Goal: Navigation & Orientation: Understand site structure

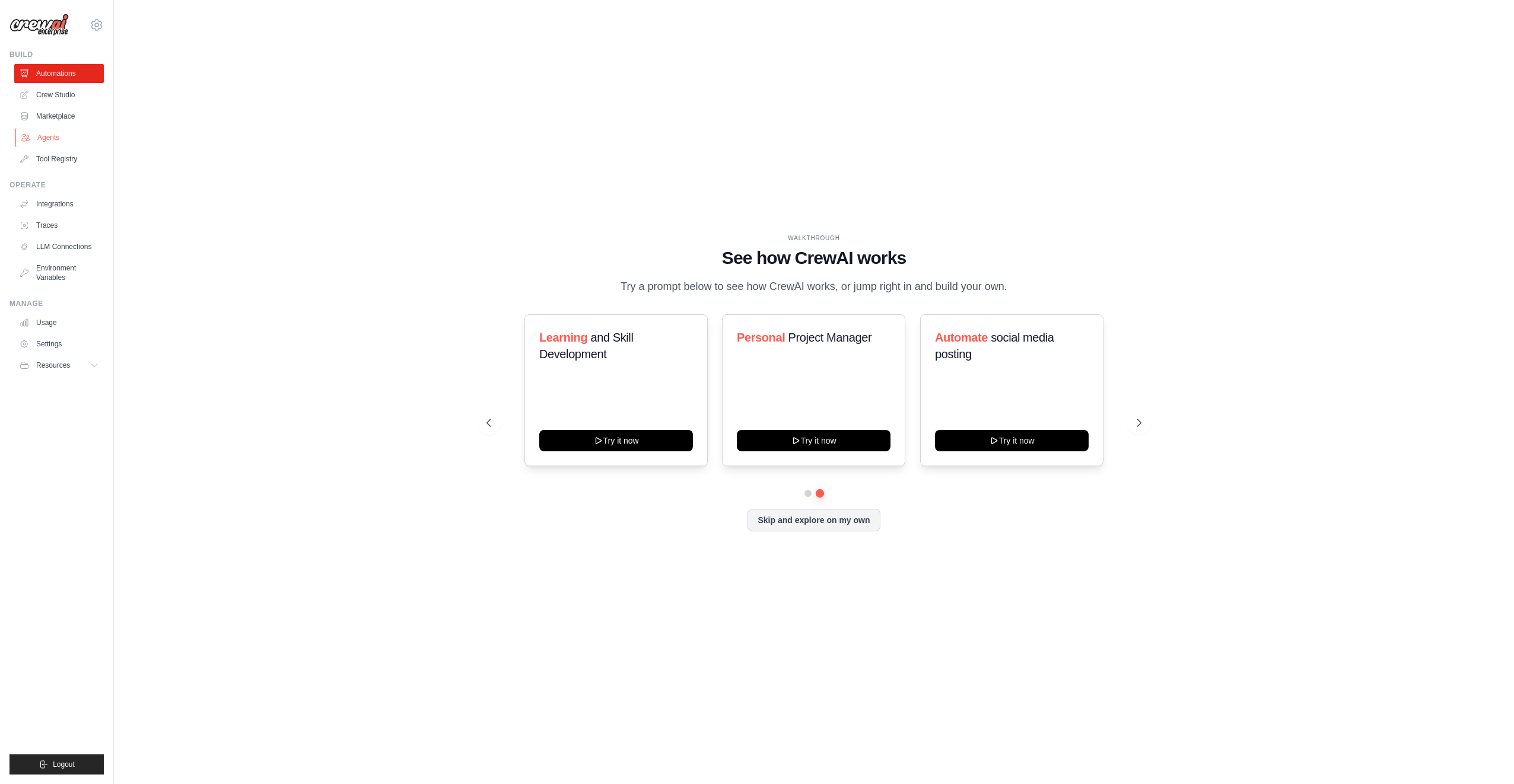
click at [62, 134] on link "Agents" at bounding box center [60, 137] width 90 height 19
click at [598, 156] on div "WALKTHROUGH See how CrewAI works Try a prompt below to see how CrewAI works, or…" at bounding box center [813, 392] width 1362 height 760
click at [48, 142] on link "Agents" at bounding box center [60, 137] width 90 height 19
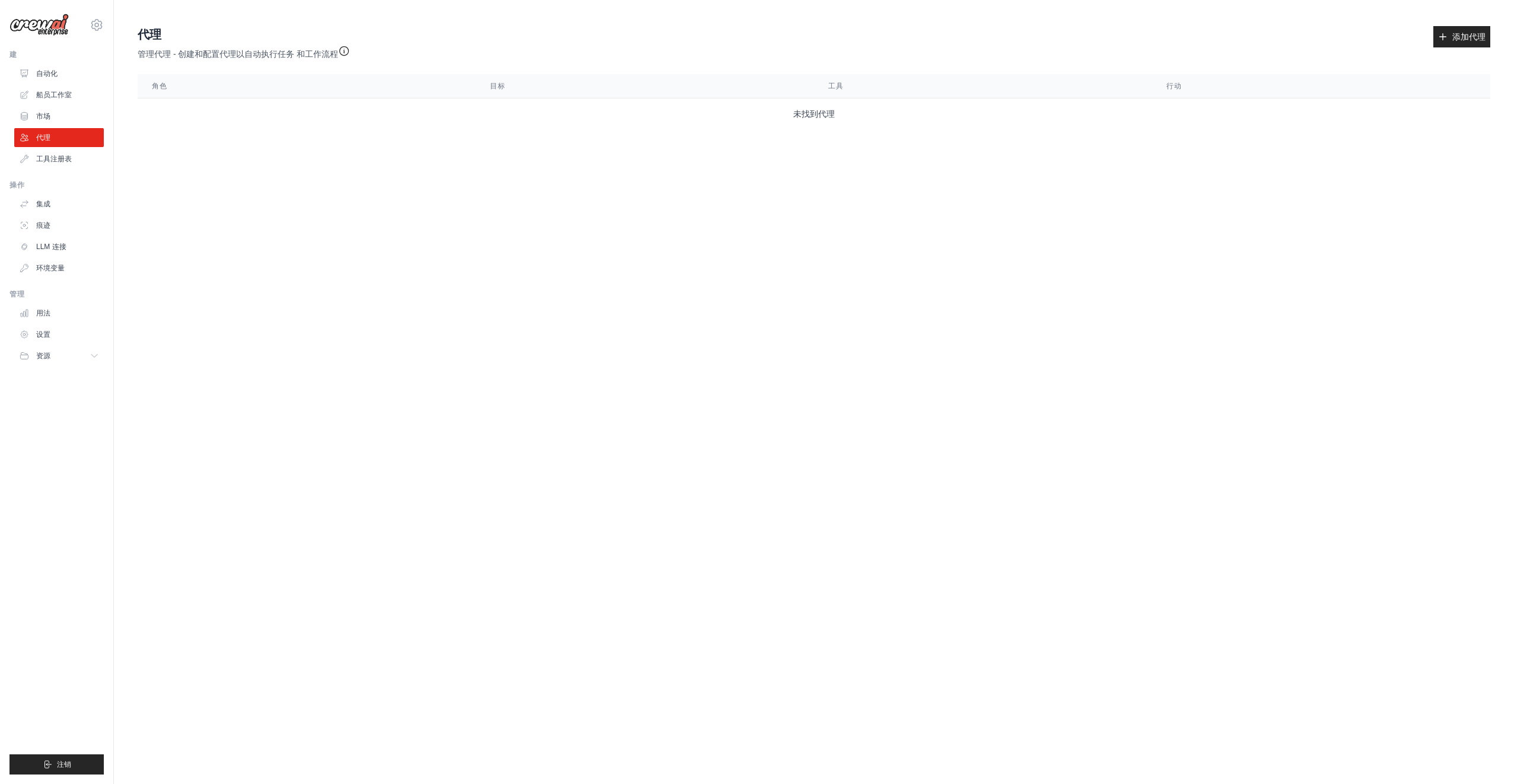
click at [612, 39] on div "代理 管理代理 - 创建和配置代理以自动执行任务 和工作流程 添加代理" at bounding box center [813, 42] width 1353 height 34
click at [48, 77] on font "自动化" at bounding box center [48, 73] width 21 height 9
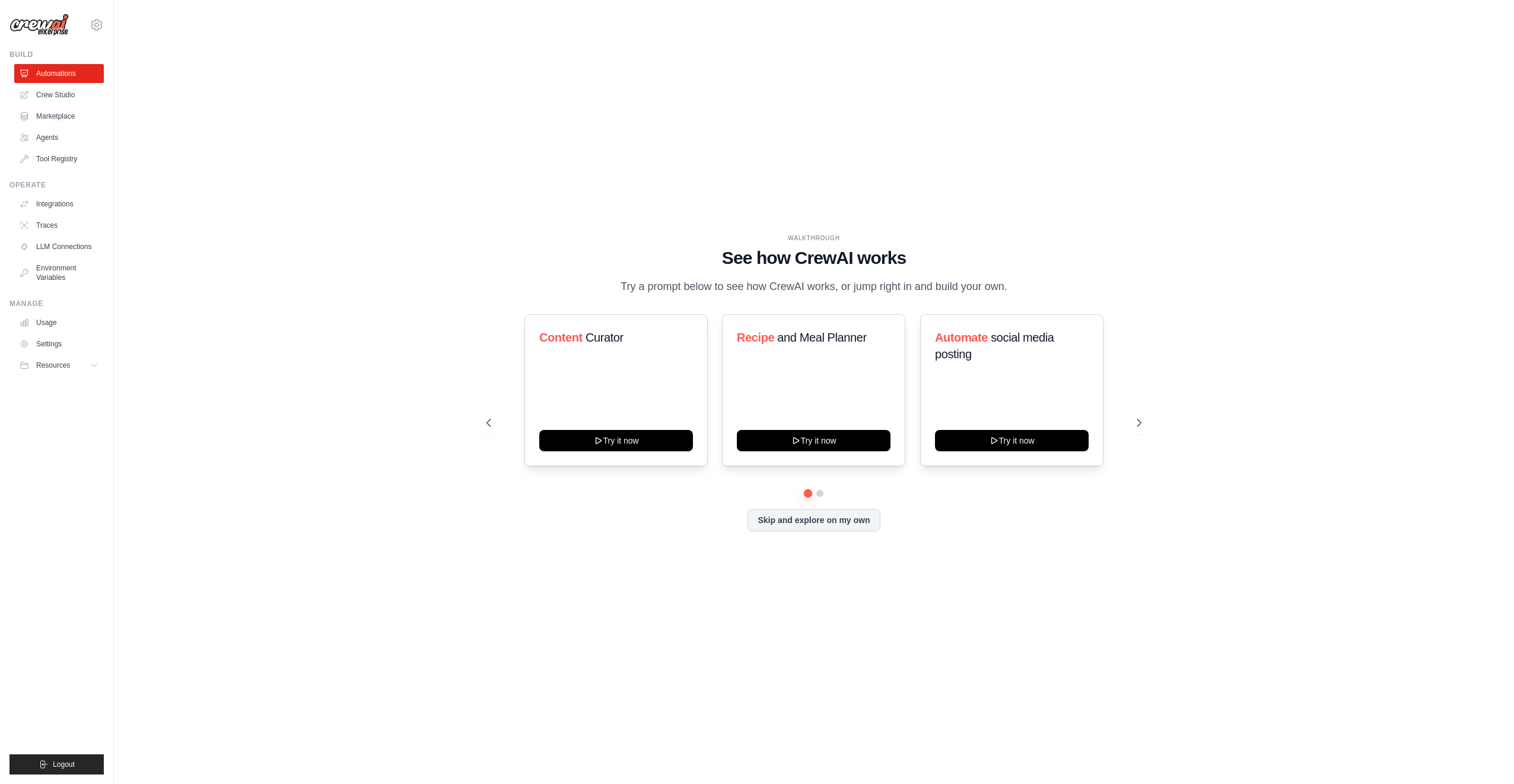
click at [986, 98] on div "WALKTHROUGH See how CrewAI works Try a prompt below to see how CrewAI works, or…" at bounding box center [813, 392] width 1362 height 760
click at [940, 171] on div "WALKTHROUGH See how CrewAI works Try a prompt below to see how CrewAI works, or…" at bounding box center [813, 392] width 1362 height 760
drag, startPoint x: 725, startPoint y: 254, endPoint x: 920, endPoint y: 249, distance: 195.1
click at [920, 249] on h1 "See how CrewAI works" at bounding box center [813, 257] width 655 height 21
drag, startPoint x: 920, startPoint y: 249, endPoint x: 735, endPoint y: 191, distance: 193.9
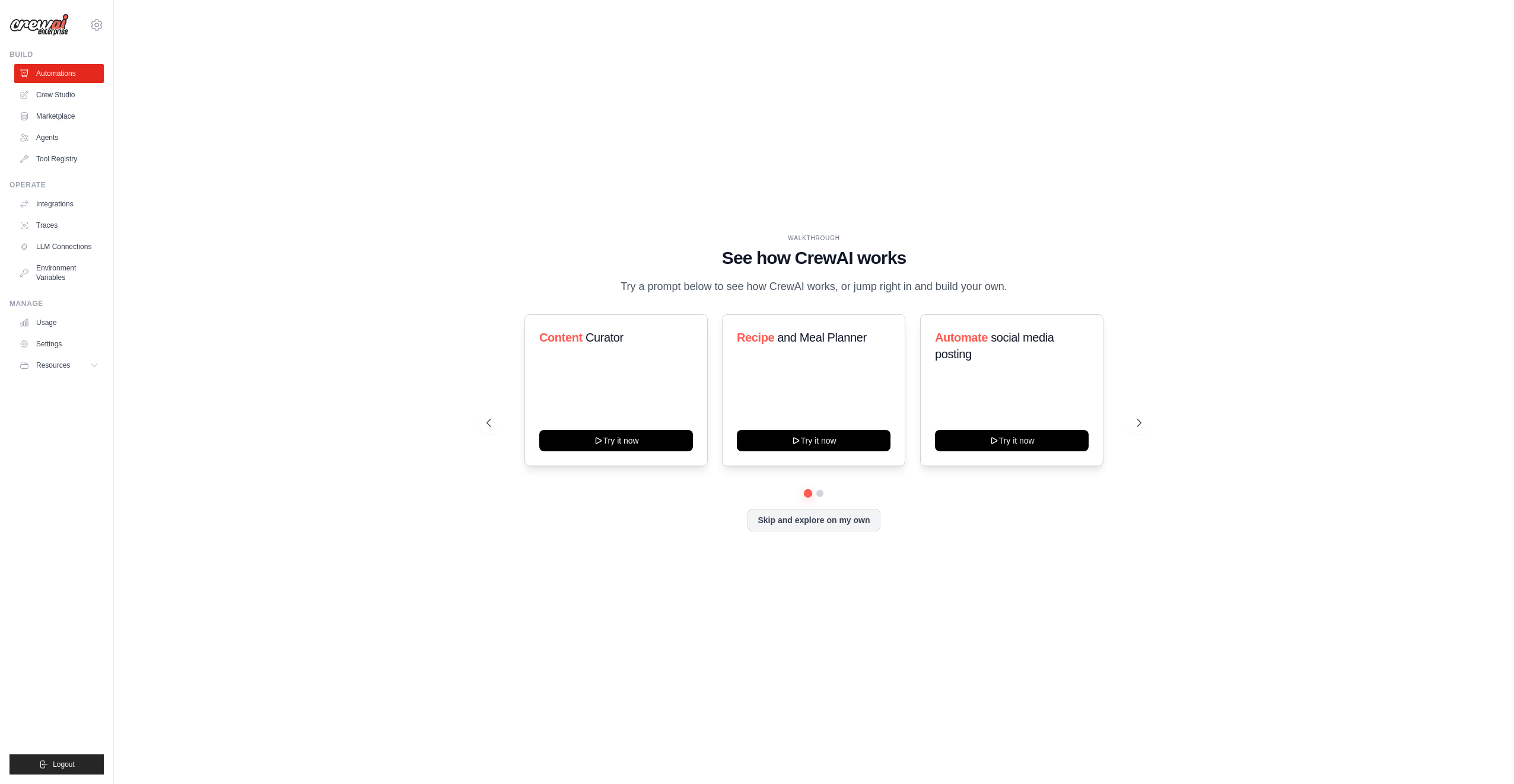
click at [735, 191] on div "WALKTHROUGH See how CrewAI works Try a prompt below to see how CrewAI works, or…" at bounding box center [813, 392] width 1362 height 760
click at [856, 530] on button "Skip and explore on my own" at bounding box center [813, 518] width 132 height 23
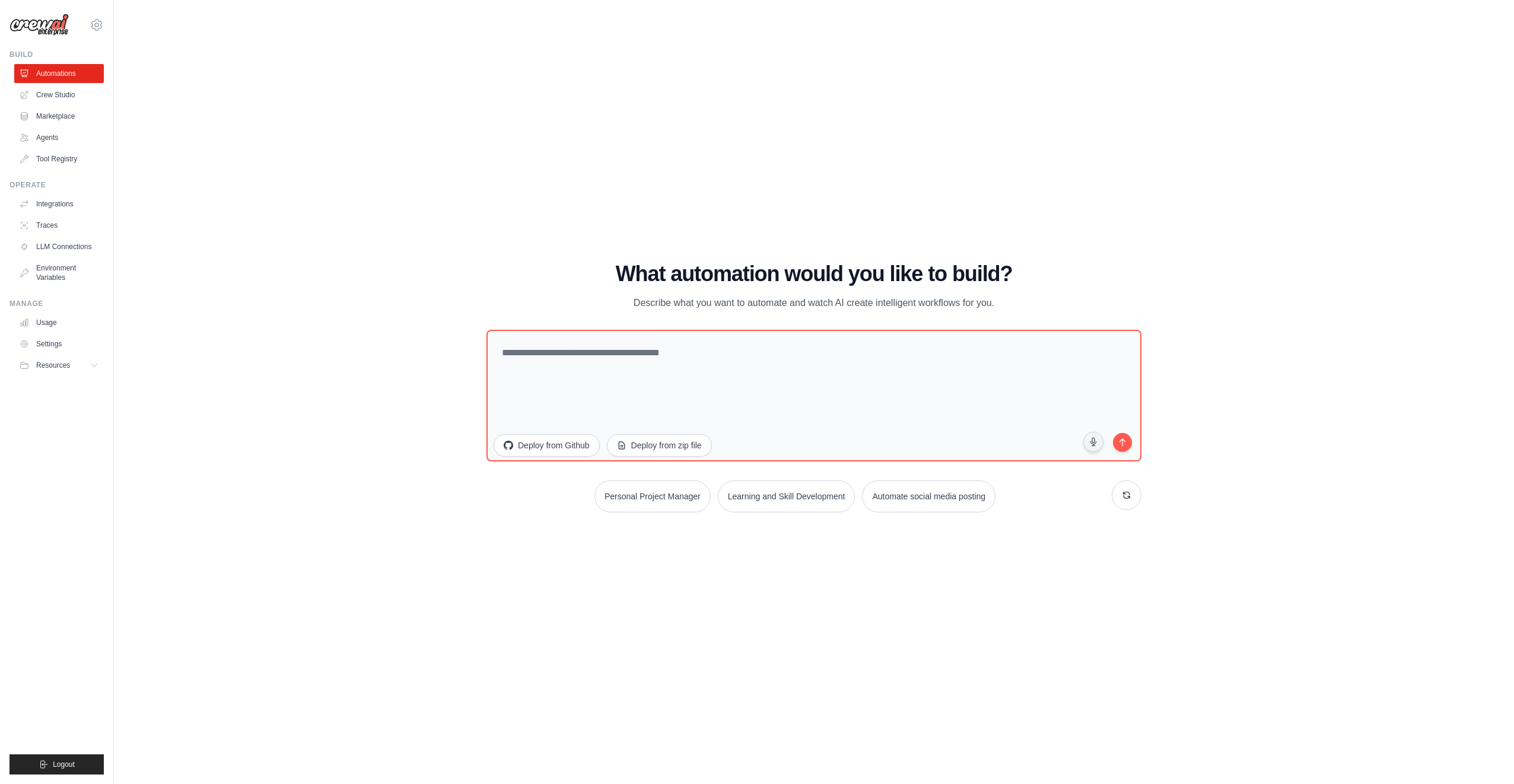
click at [774, 282] on h1 "What automation would you like to build?" at bounding box center [813, 274] width 655 height 24
click at [623, 371] on textarea at bounding box center [813, 395] width 661 height 133
click at [102, 22] on icon at bounding box center [97, 25] width 15 height 15
click at [83, 77] on link "Settings" at bounding box center [97, 80] width 104 height 21
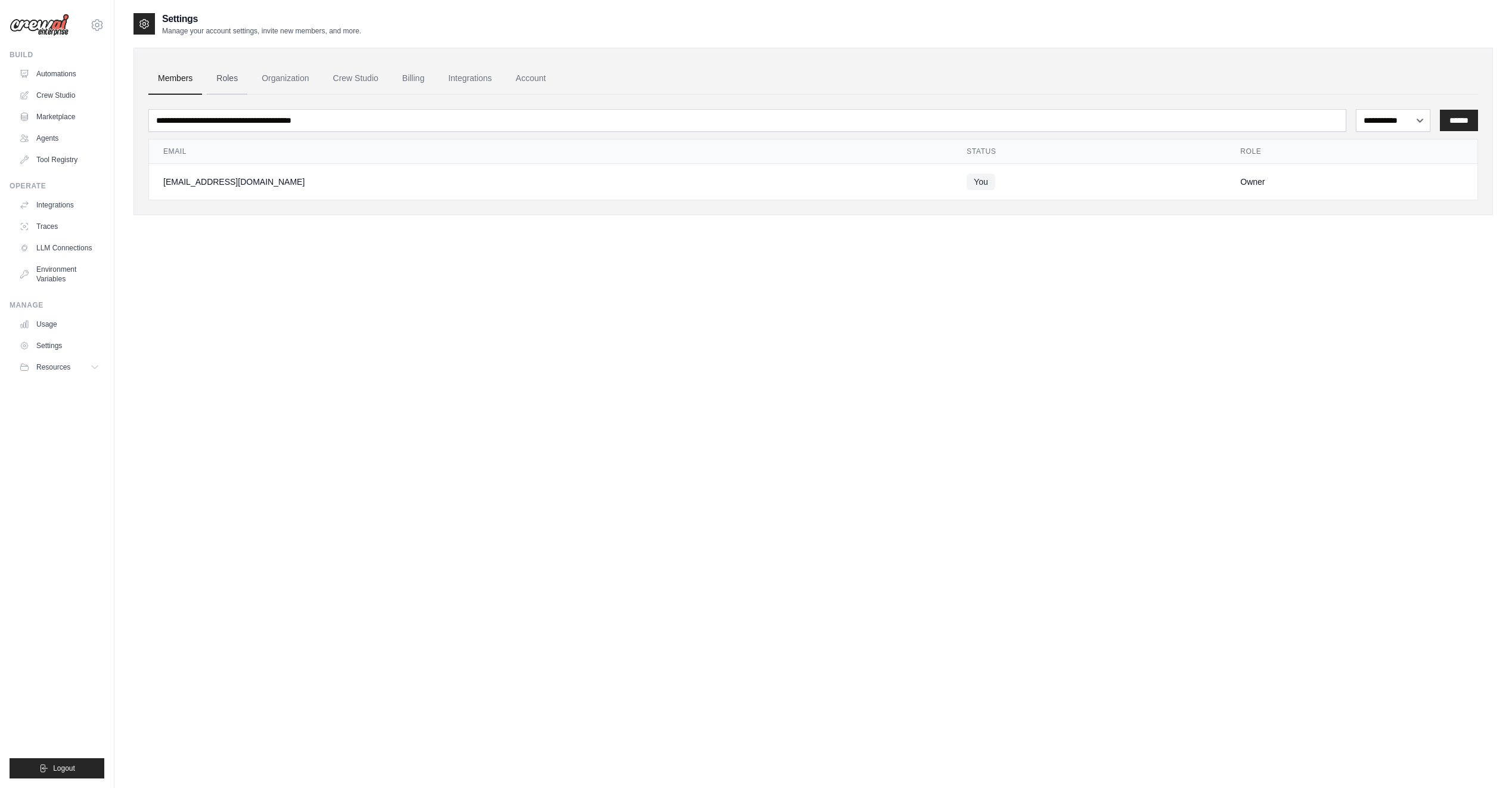
click at [231, 81] on link "Roles" at bounding box center [227, 78] width 40 height 32
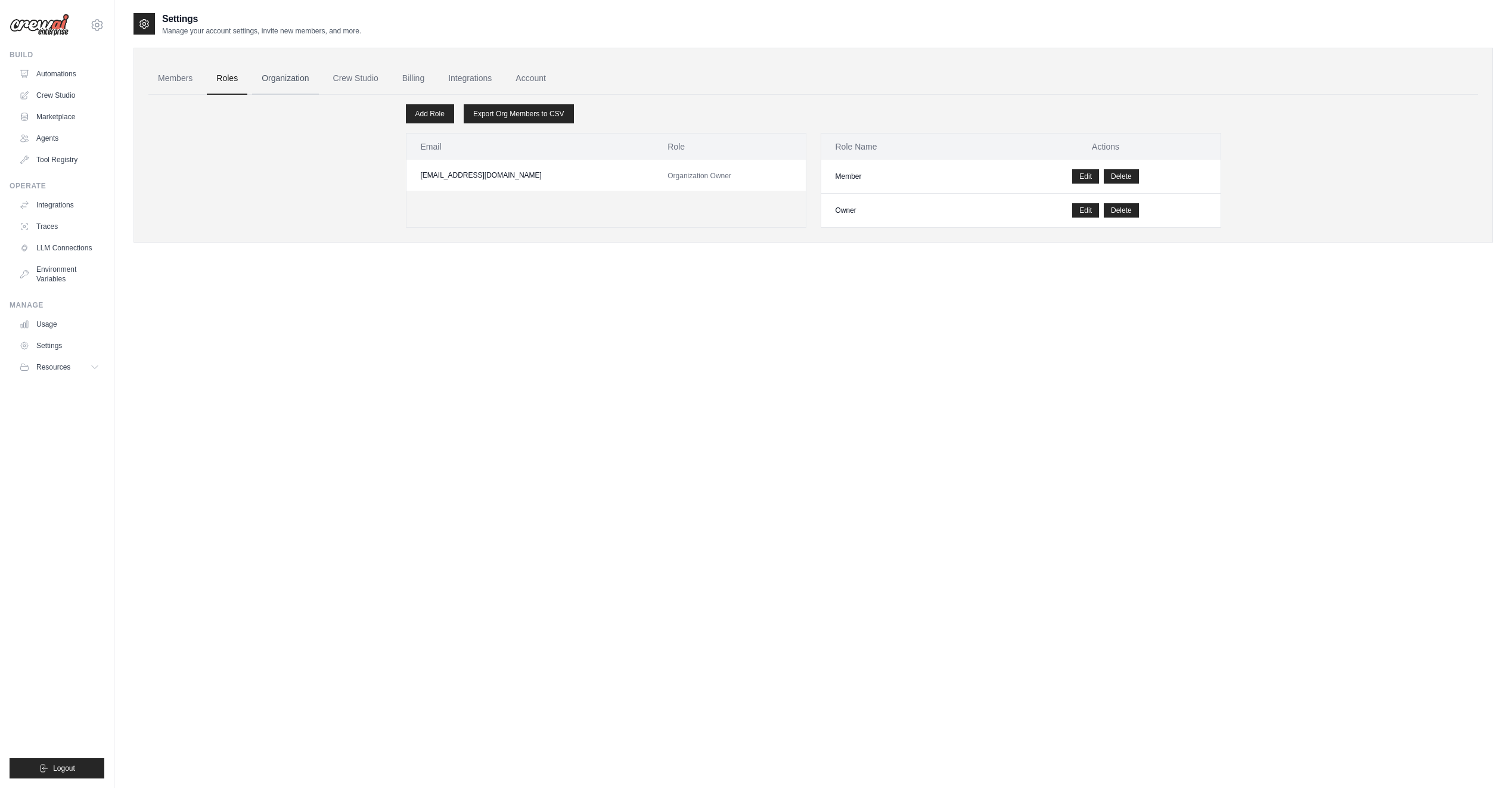
click at [298, 80] on link "Organization" at bounding box center [285, 78] width 66 height 32
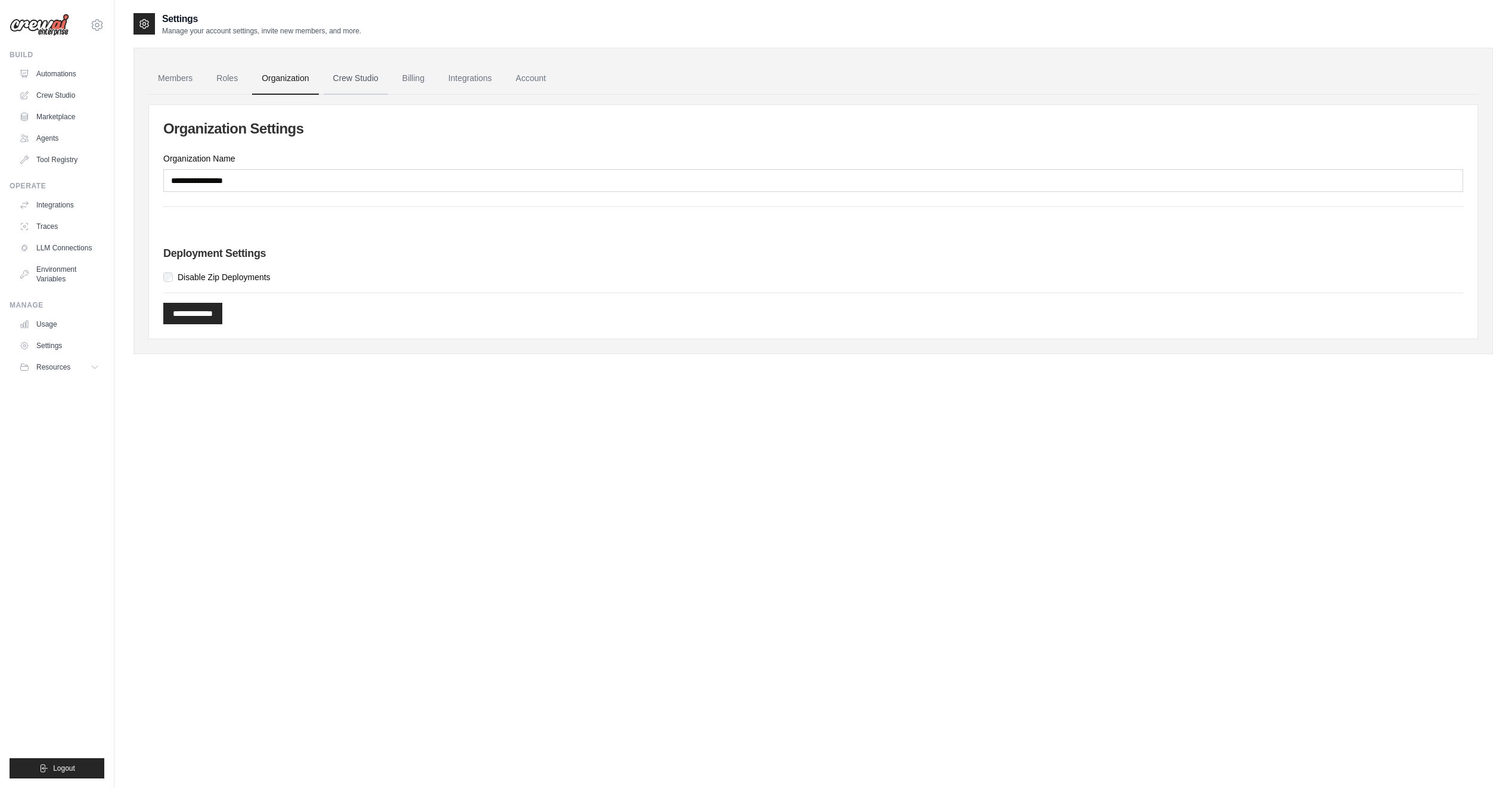
click at [367, 86] on link "Crew Studio" at bounding box center [356, 78] width 64 height 32
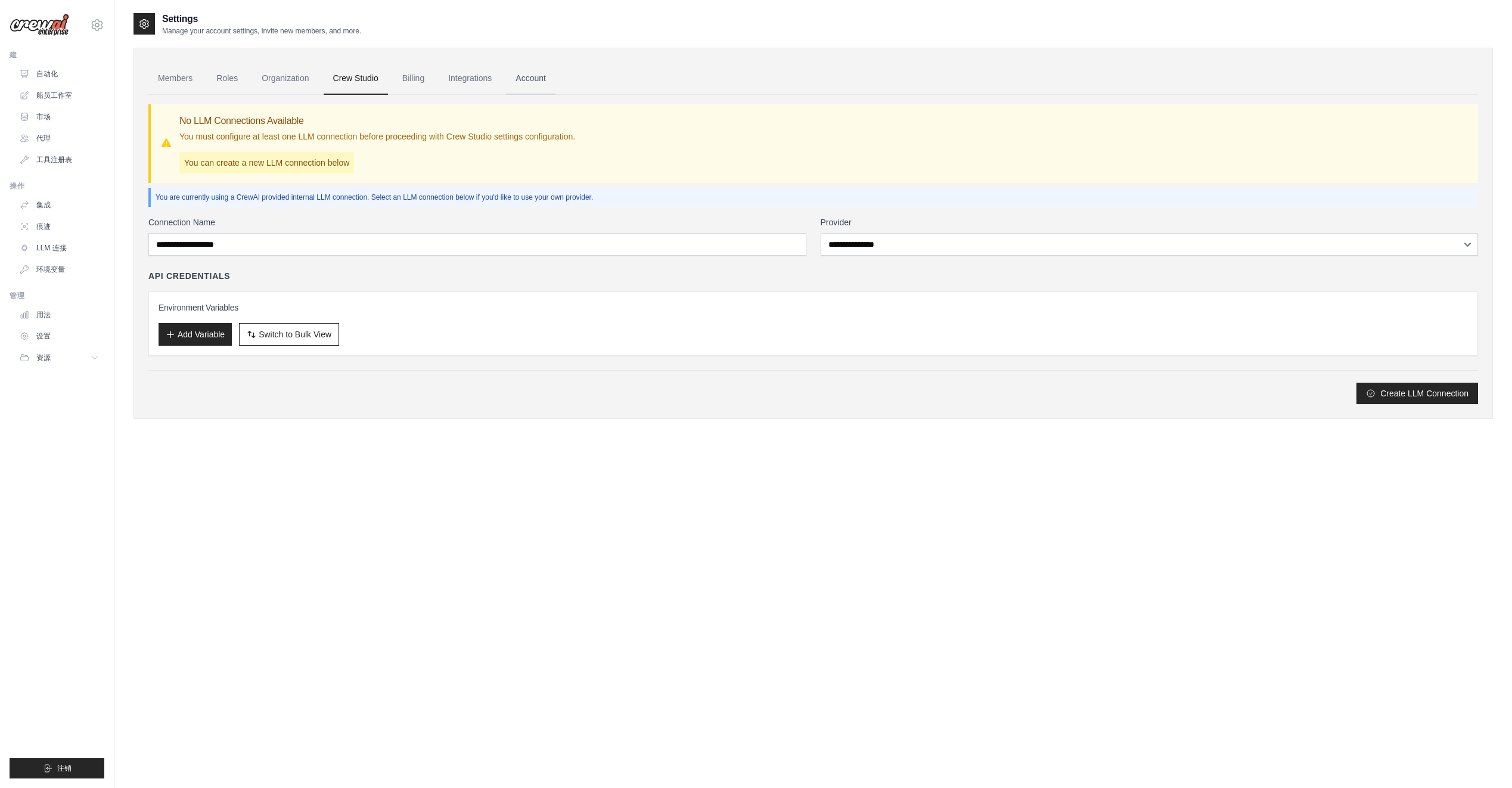
drag, startPoint x: 0, startPoint y: 0, endPoint x: 423, endPoint y: 80, distance: 430.5
click at [506, 80] on link "Account" at bounding box center [531, 78] width 50 height 32
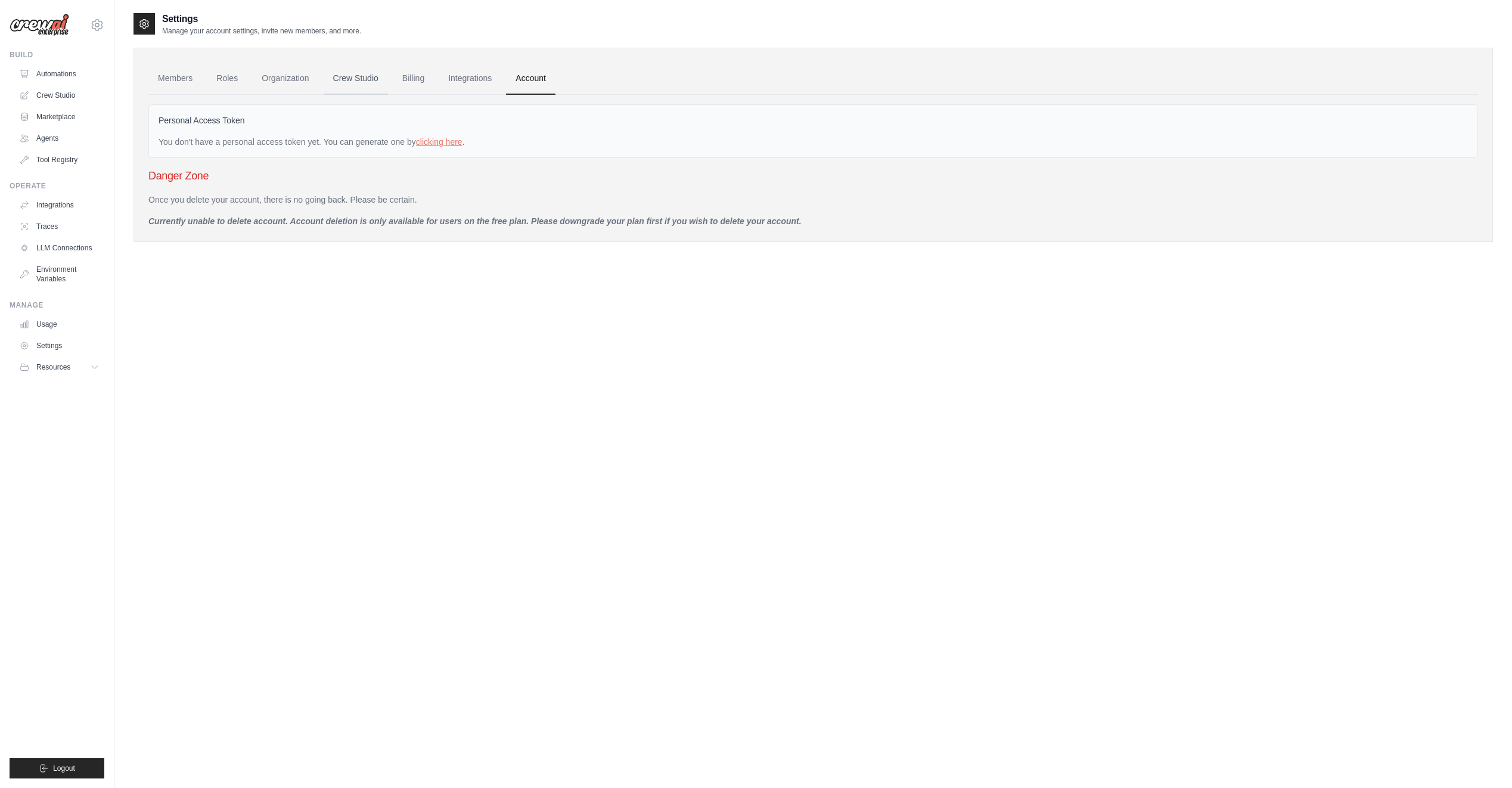
click at [371, 77] on link "Crew Studio" at bounding box center [356, 78] width 64 height 32
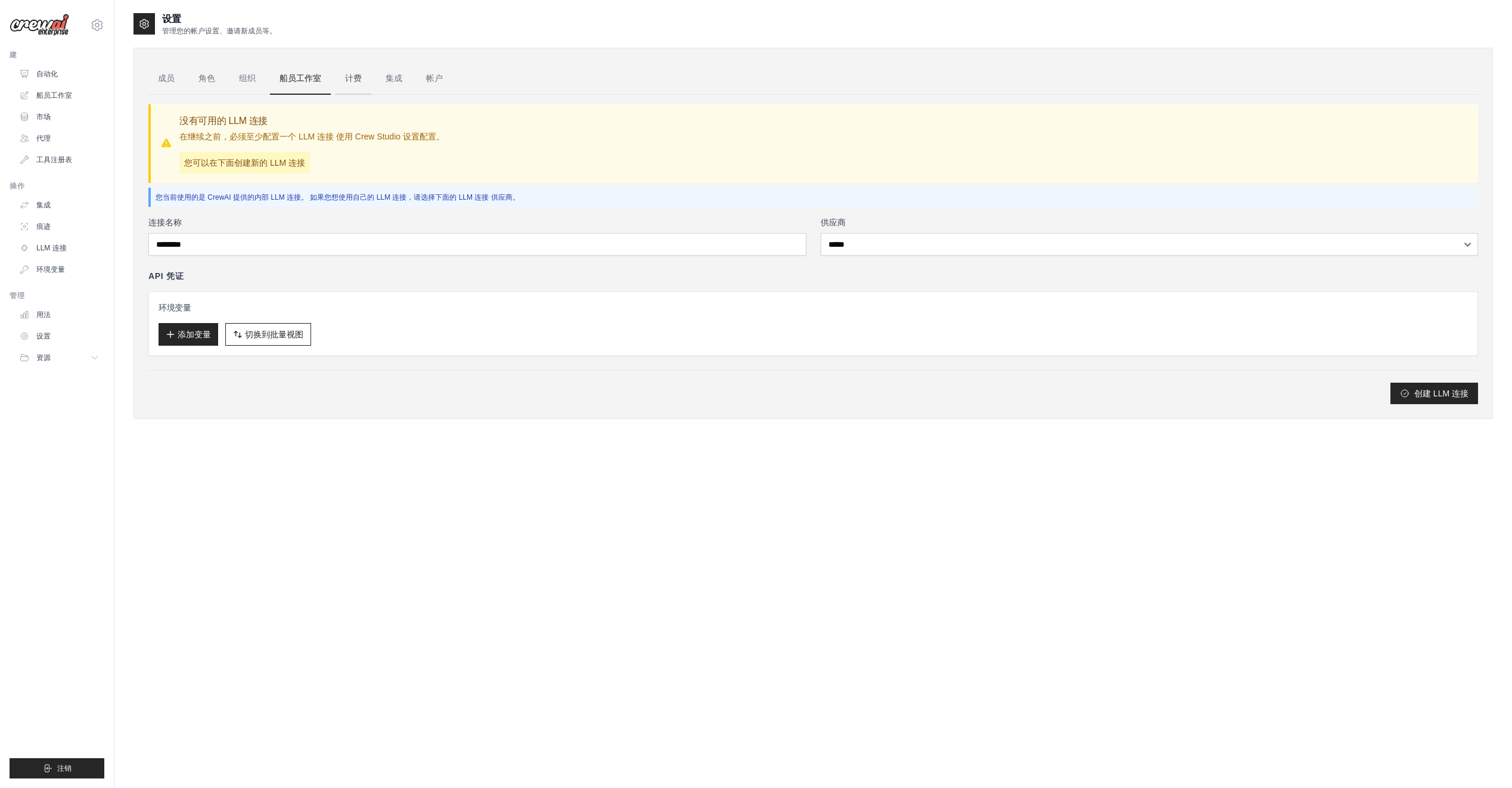
click at [352, 82] on link "计费" at bounding box center [353, 78] width 36 height 32
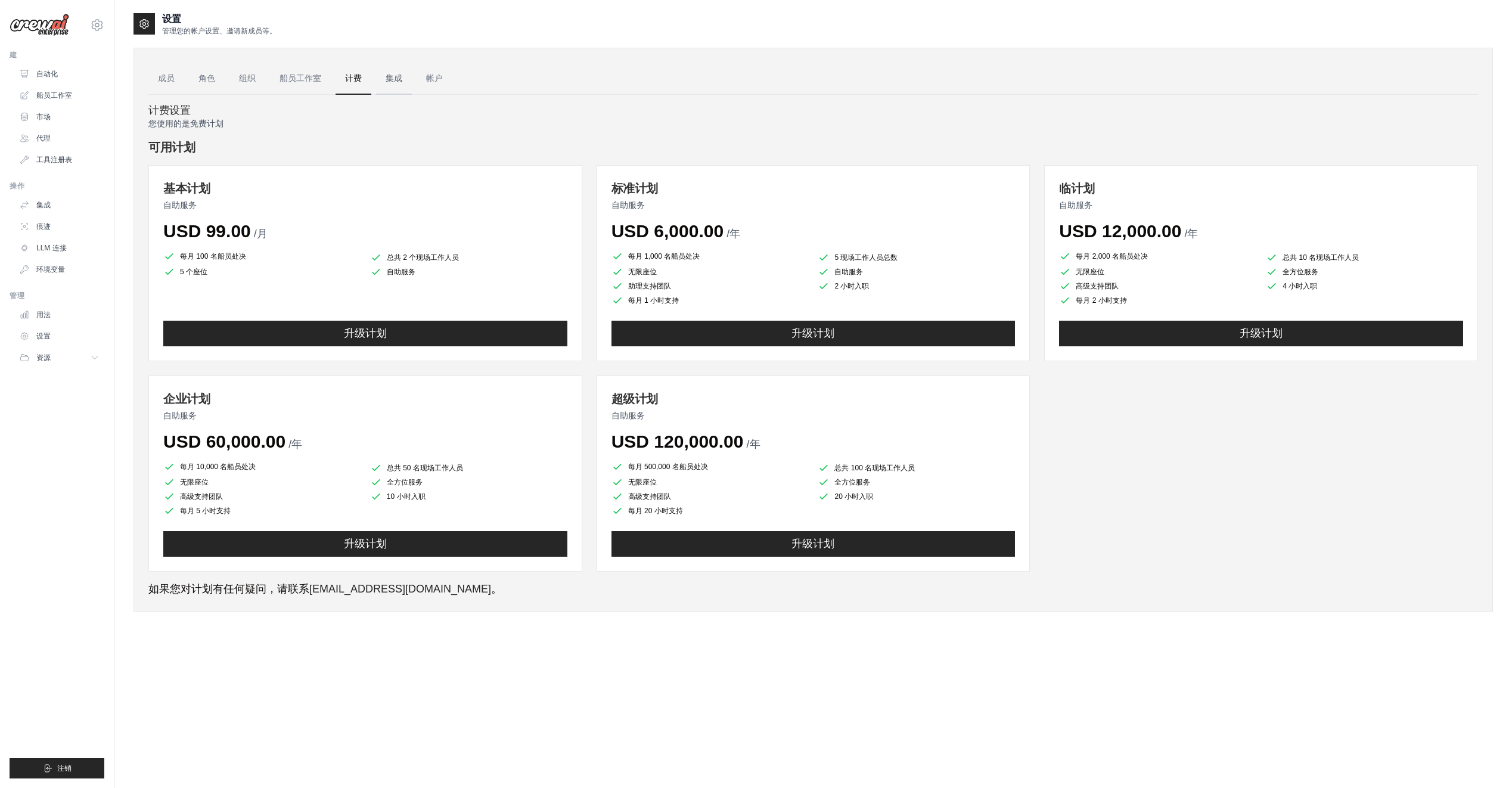
click at [391, 75] on link "集成" at bounding box center [394, 78] width 36 height 32
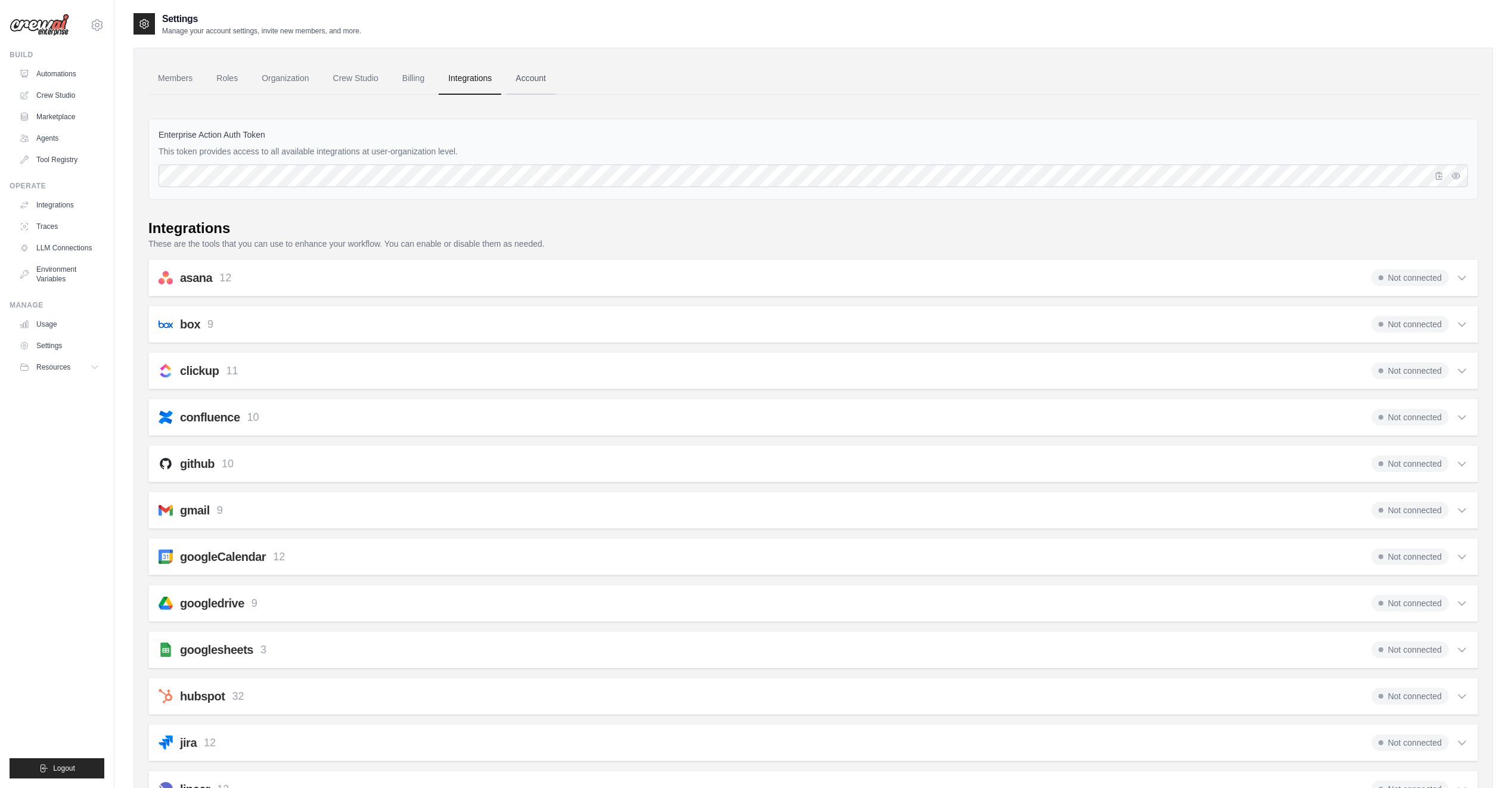
click at [550, 85] on link "Account" at bounding box center [531, 78] width 50 height 32
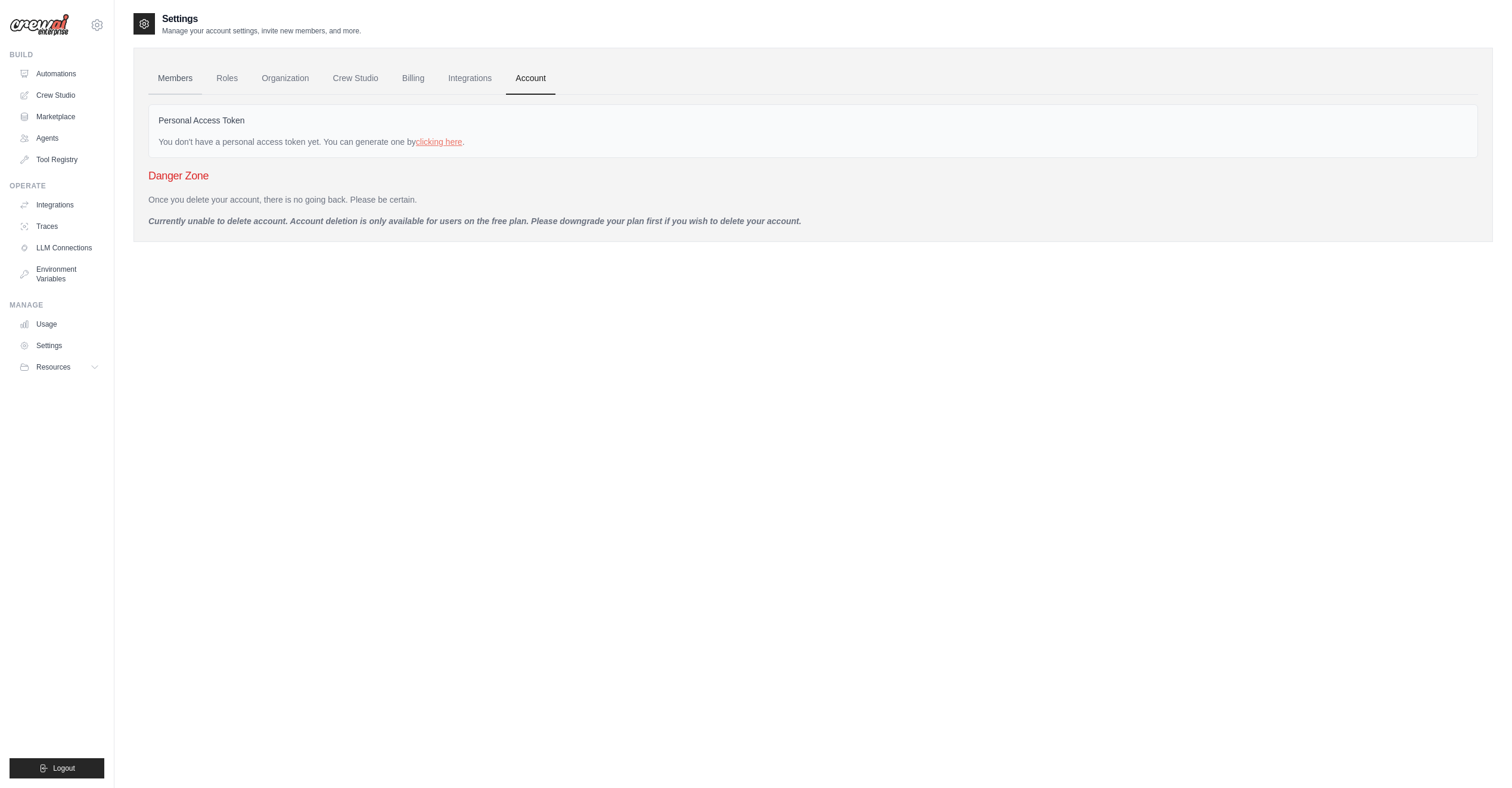
click at [175, 84] on link "Members" at bounding box center [175, 78] width 53 height 32
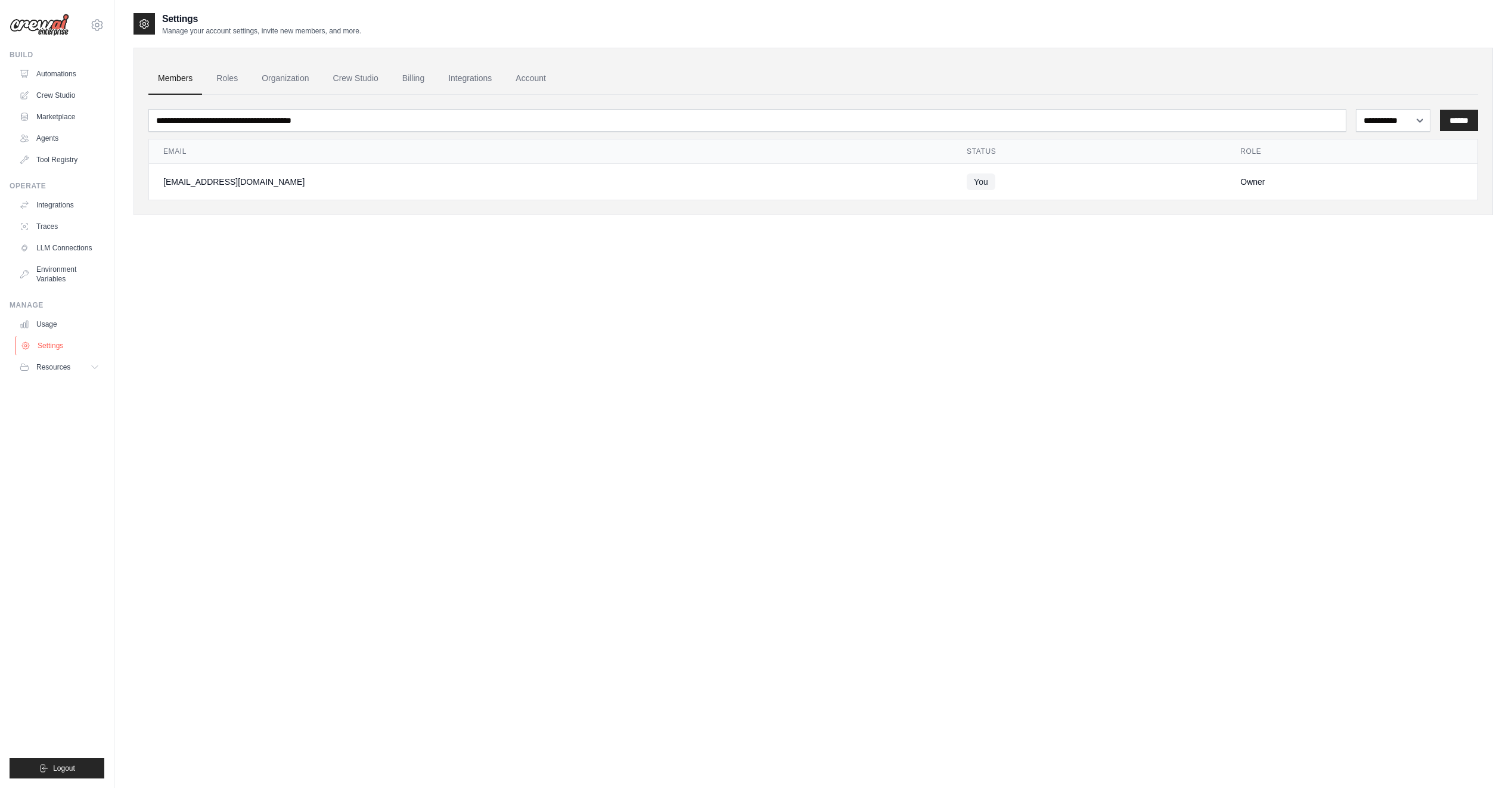
click at [69, 348] on link "Settings" at bounding box center [61, 345] width 90 height 19
click at [77, 365] on button "Resources" at bounding box center [61, 367] width 90 height 19
